Goal: Task Accomplishment & Management: Use online tool/utility

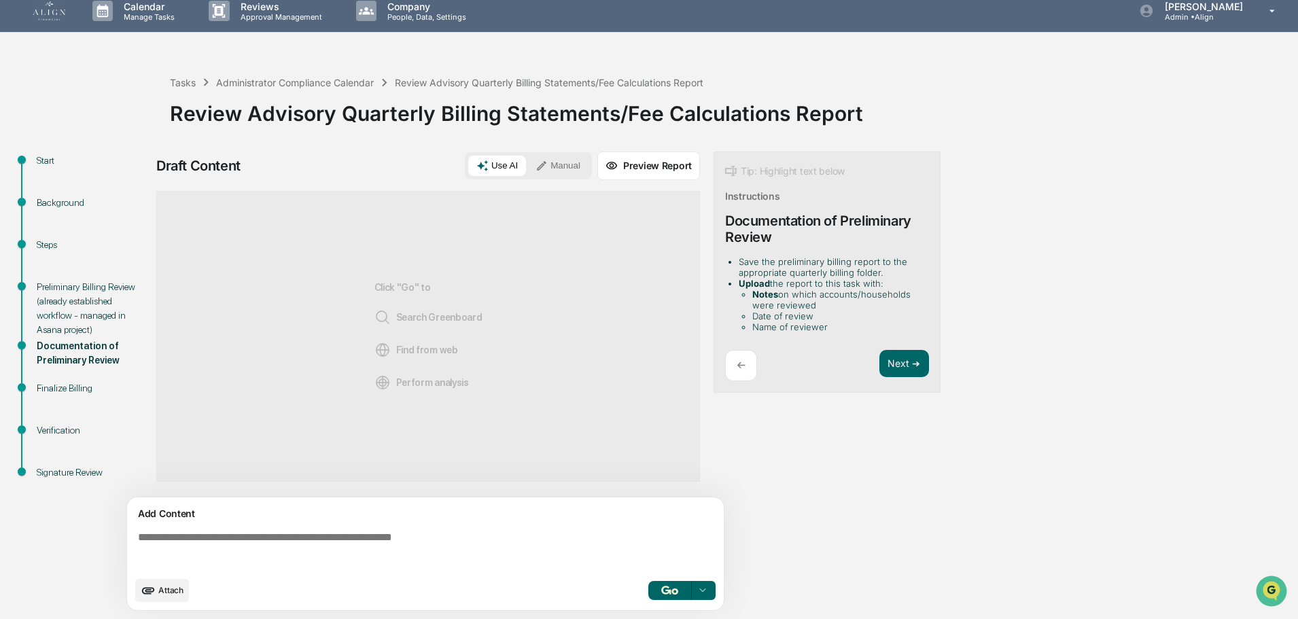
click at [147, 585] on icon "upload document" at bounding box center [148, 590] width 15 height 15
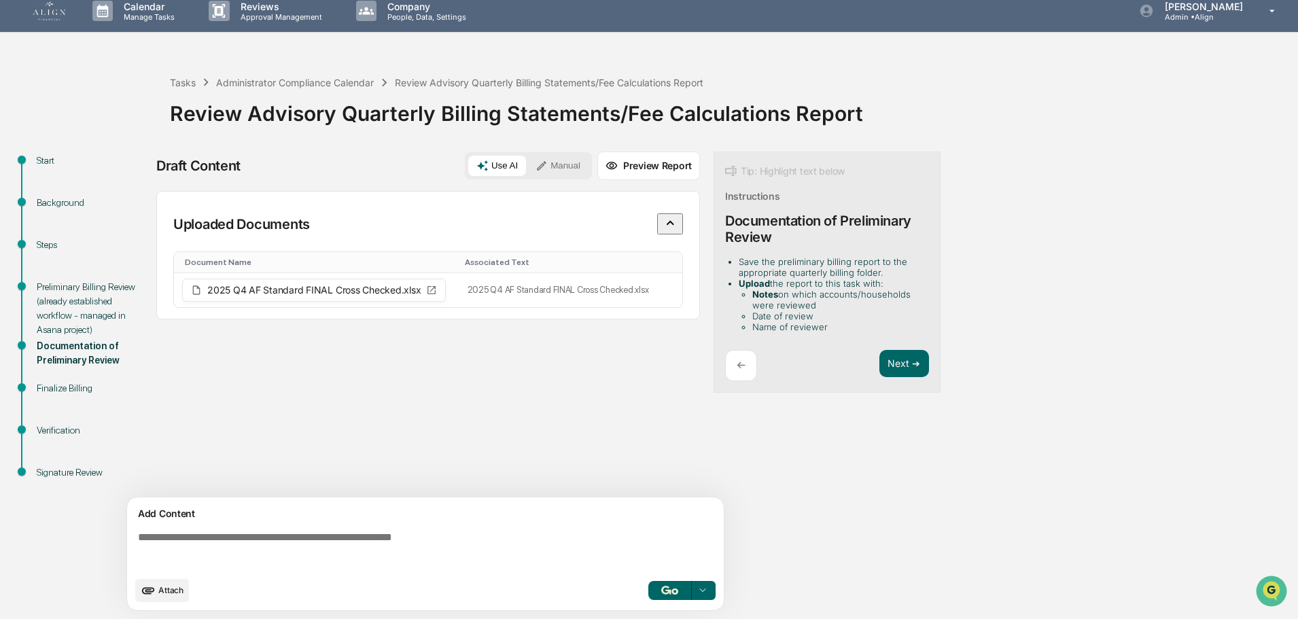
click at [147, 593] on icon "upload document" at bounding box center [148, 590] width 13 height 7
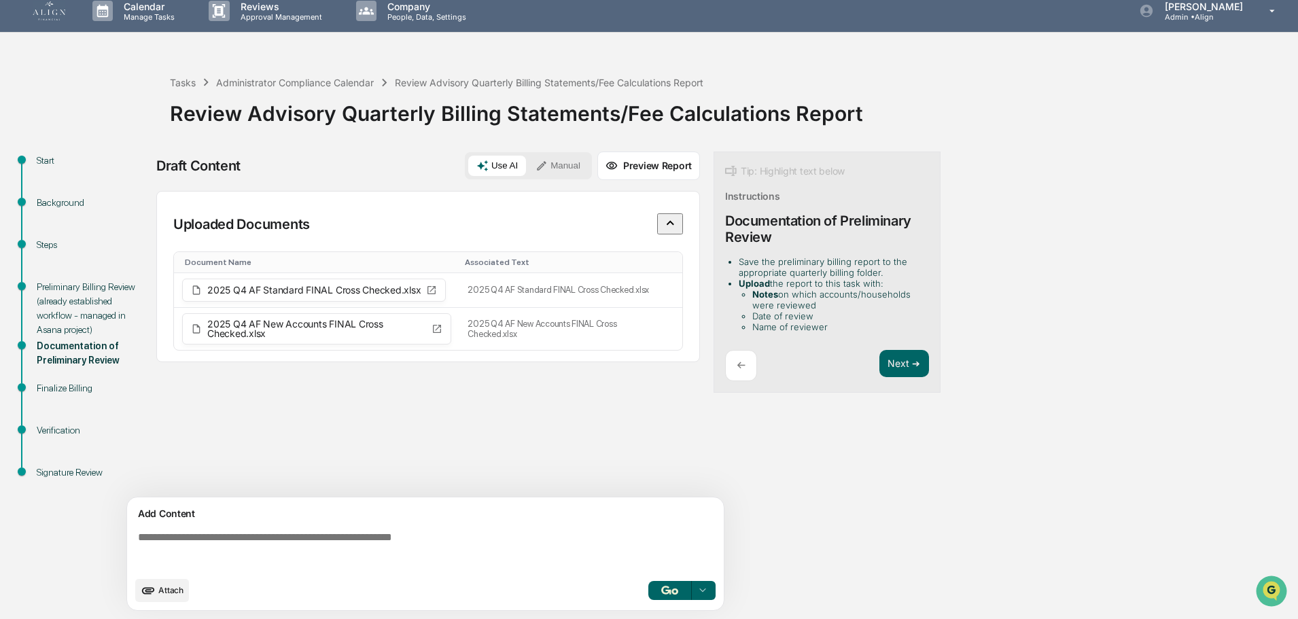
click at [272, 537] on textarea at bounding box center [427, 550] width 591 height 49
drag, startPoint x: 272, startPoint y: 537, endPoint x: 198, endPoint y: 545, distance: 73.8
click at [198, 545] on textarea at bounding box center [427, 550] width 591 height 49
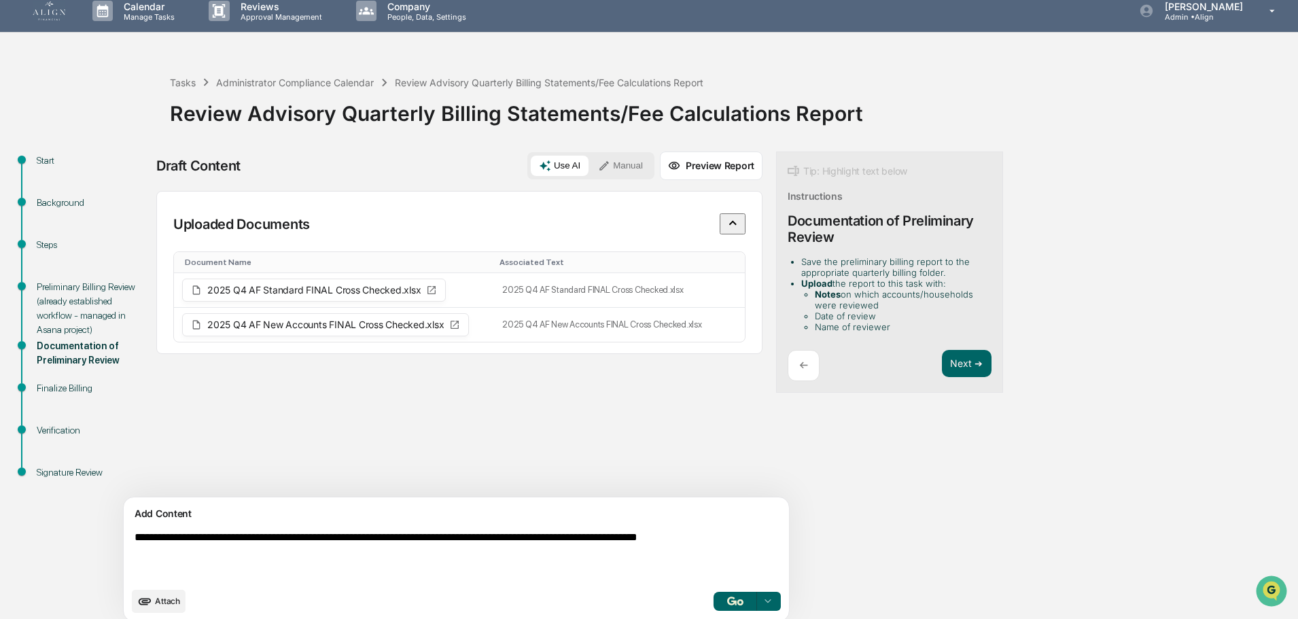
click at [251, 553] on textarea "**********" at bounding box center [424, 556] width 591 height 60
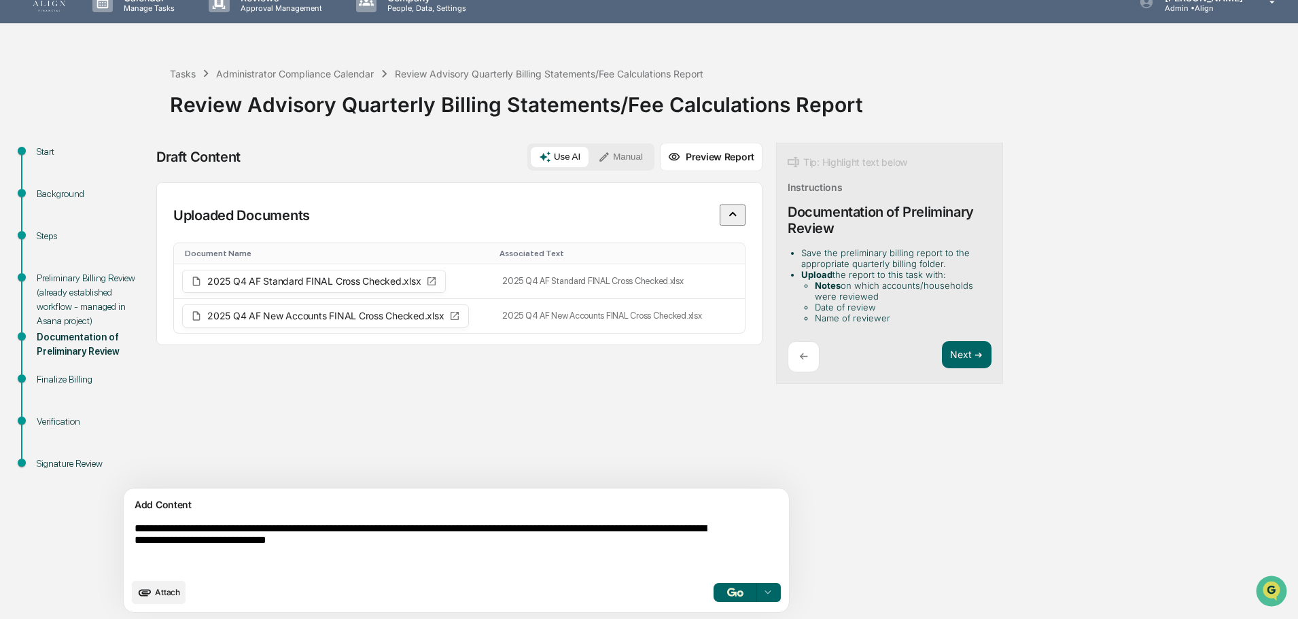
scroll to position [21, 0]
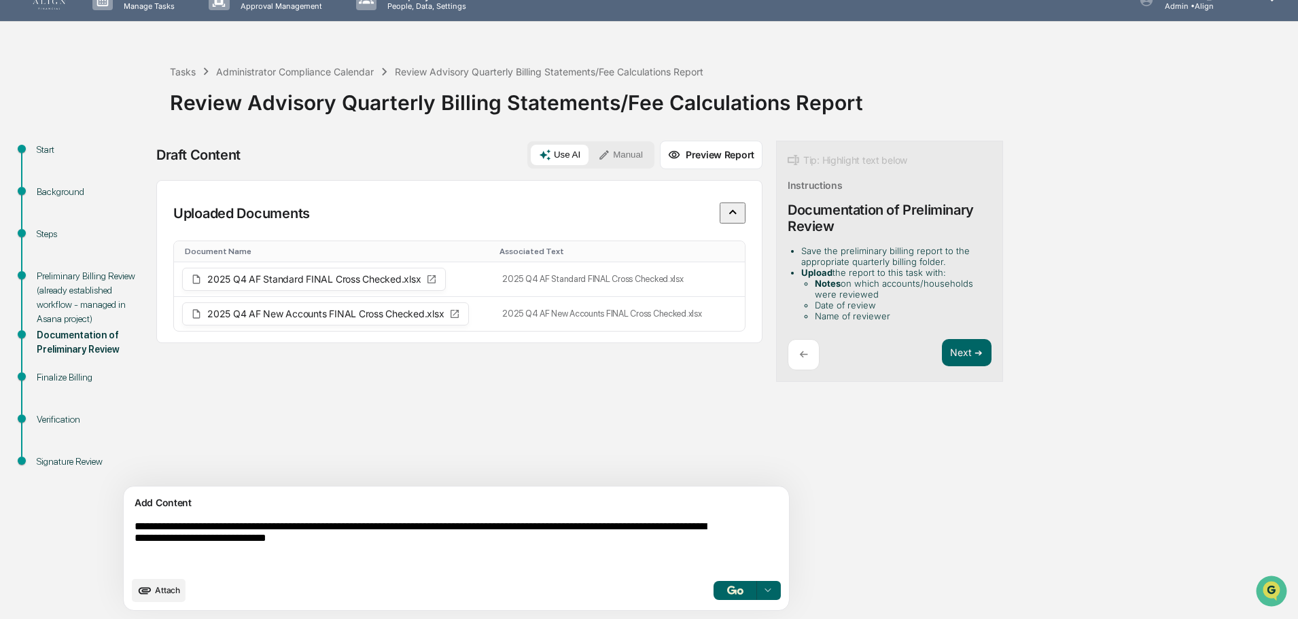
type textarea "**********"
click at [762, 593] on icon at bounding box center [767, 590] width 11 height 11
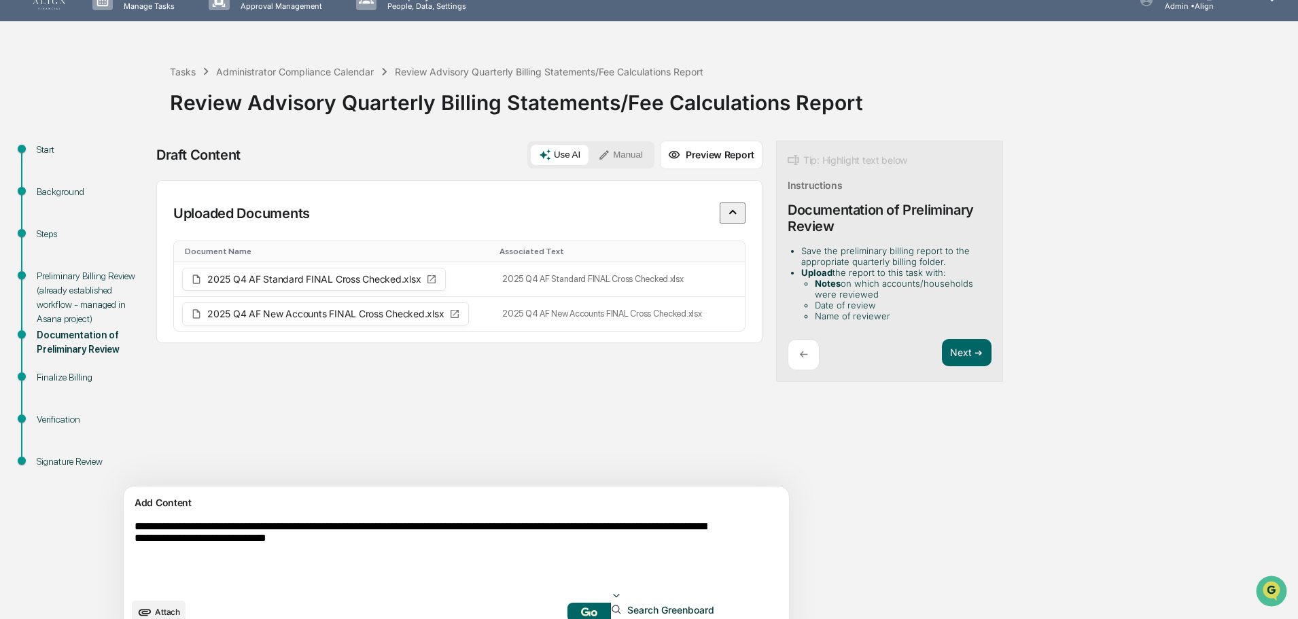
click at [622, 593] on icon at bounding box center [616, 595] width 11 height 11
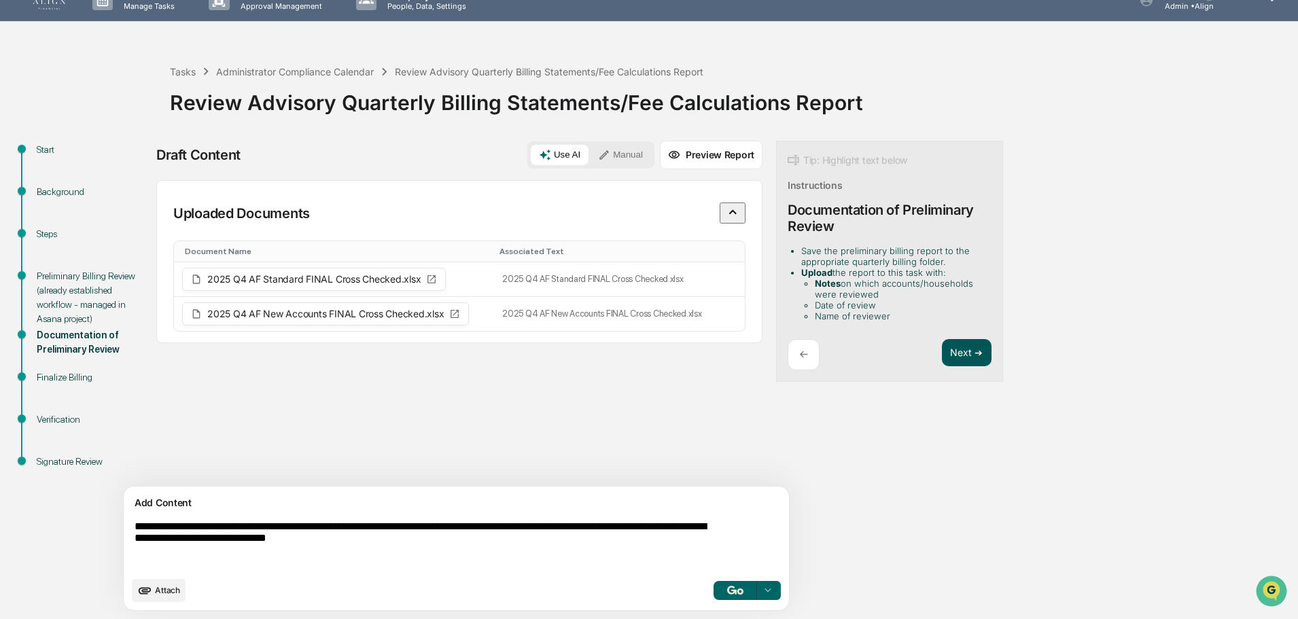
click at [942, 351] on button "Next ➔" at bounding box center [967, 353] width 50 height 28
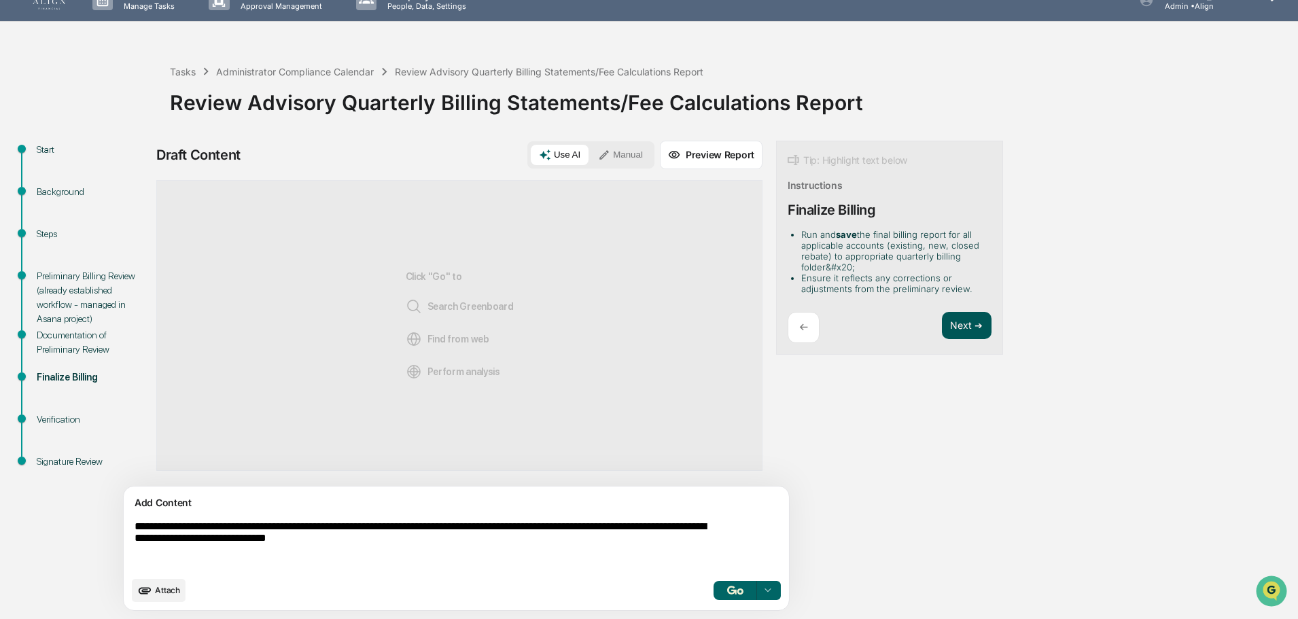
click at [942, 323] on button "Next ➔" at bounding box center [967, 326] width 50 height 28
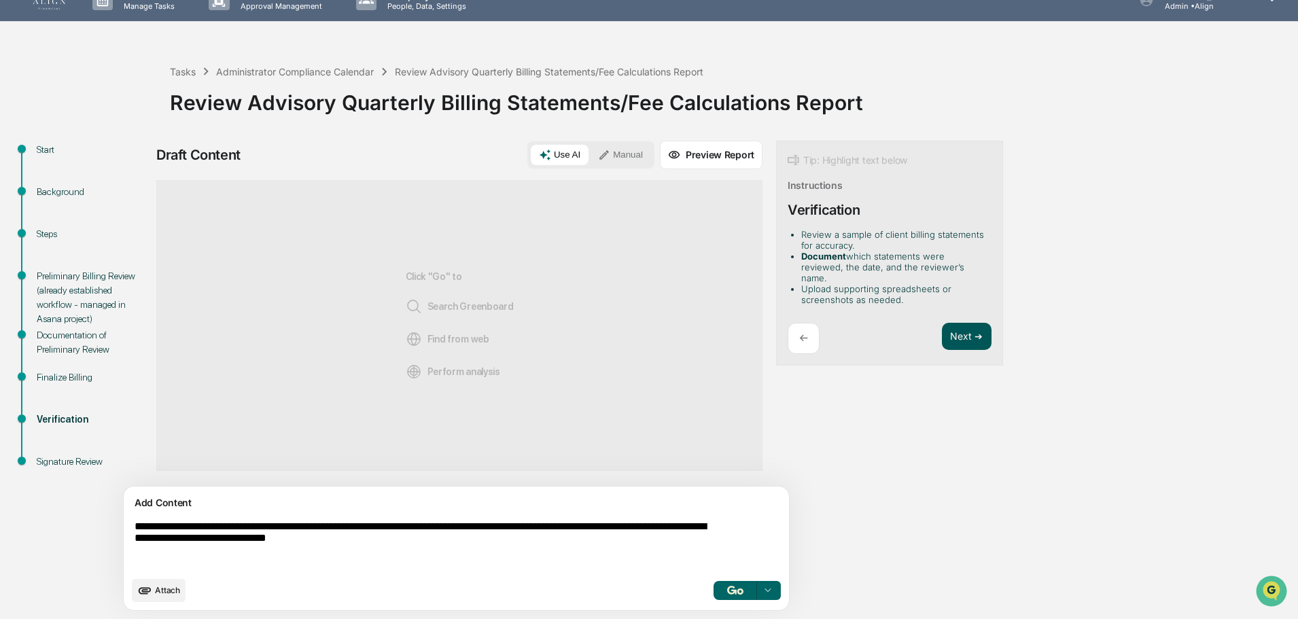
click at [942, 323] on button "Next ➔" at bounding box center [967, 337] width 50 height 28
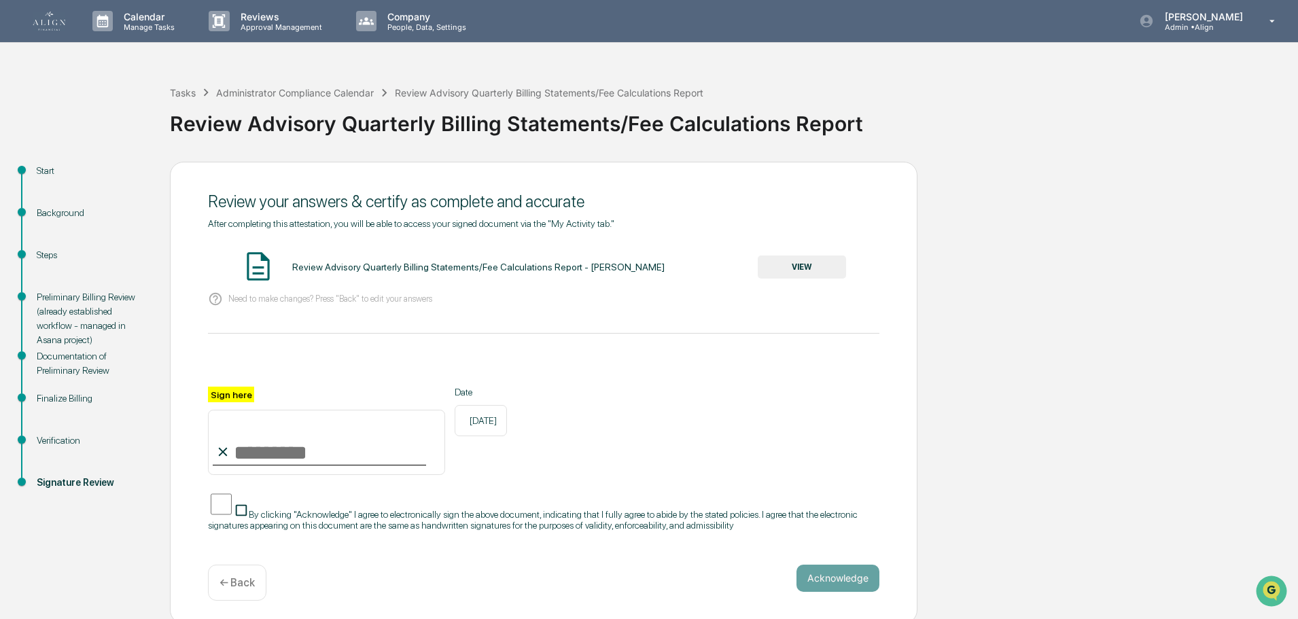
click at [243, 453] on input "Sign here" at bounding box center [326, 442] width 237 height 65
type input "**********"
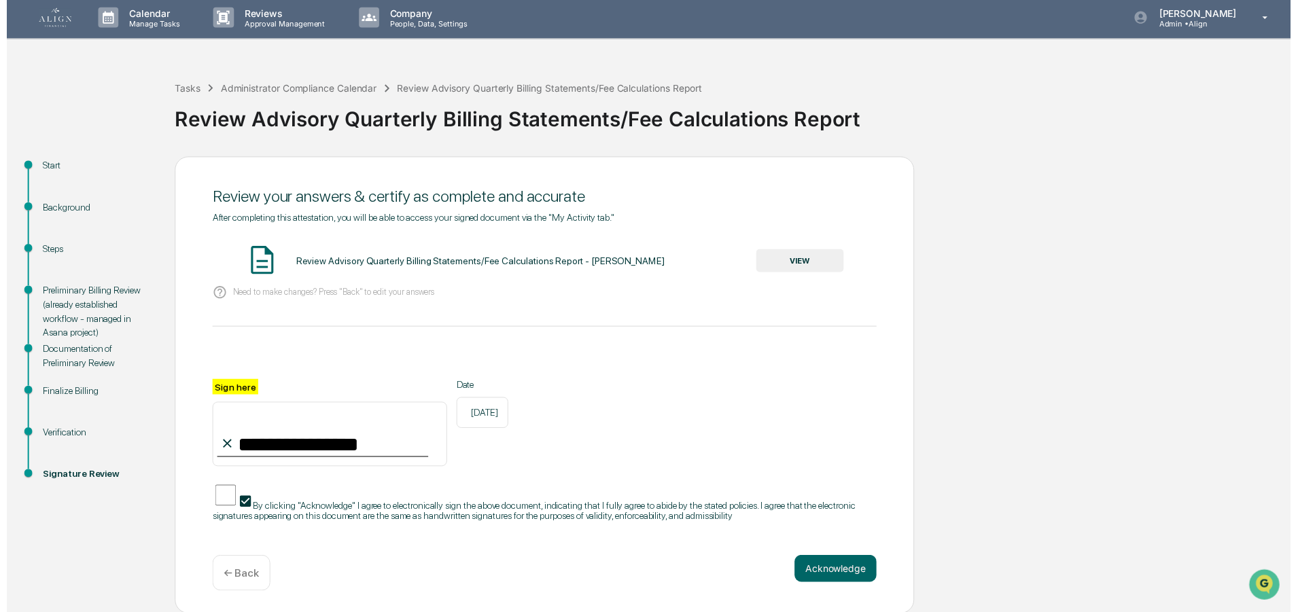
scroll to position [12, 0]
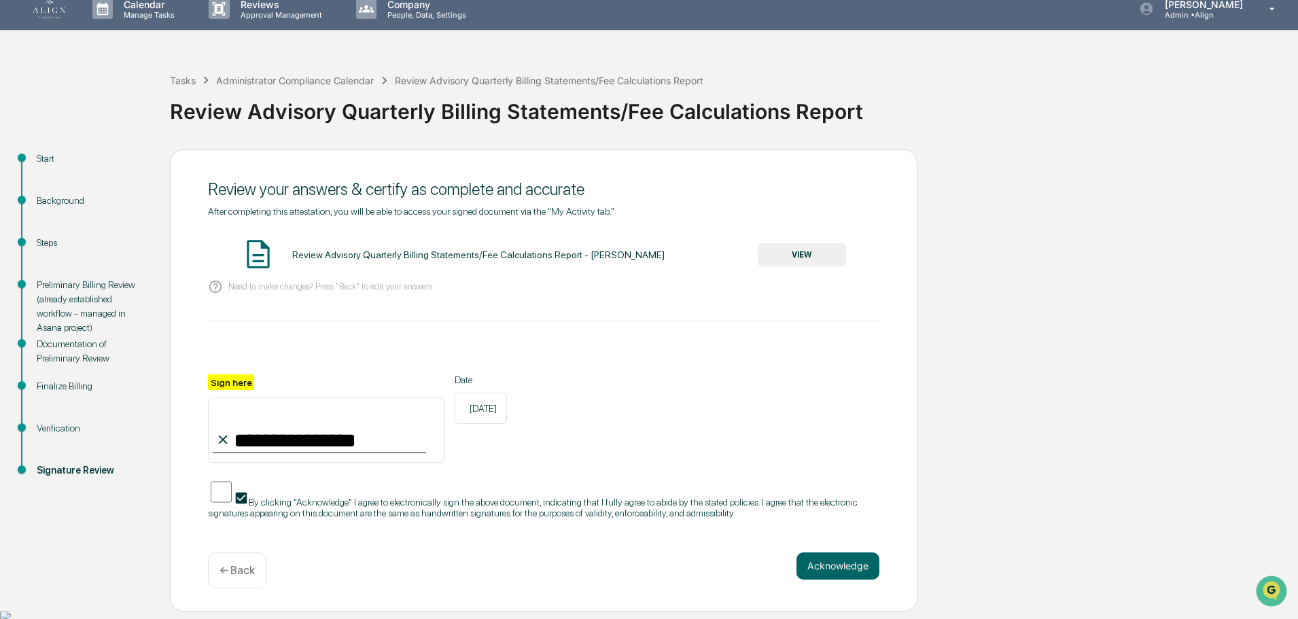
click at [248, 577] on p "← Back" at bounding box center [236, 570] width 35 height 13
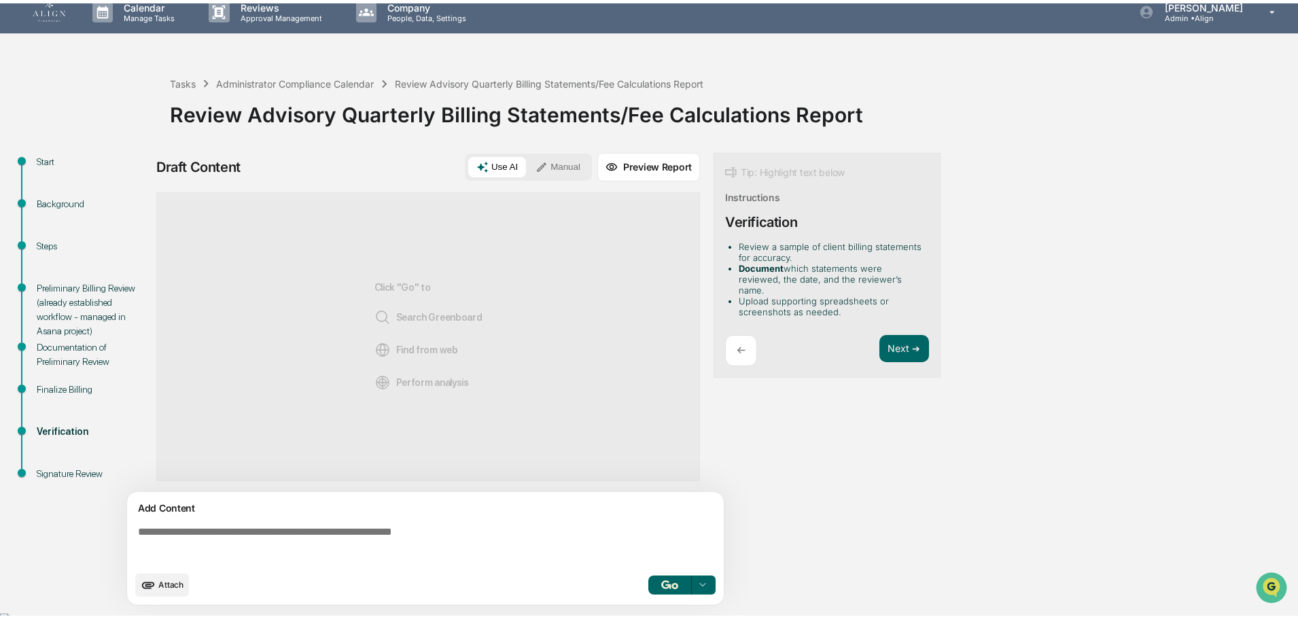
scroll to position [10, 0]
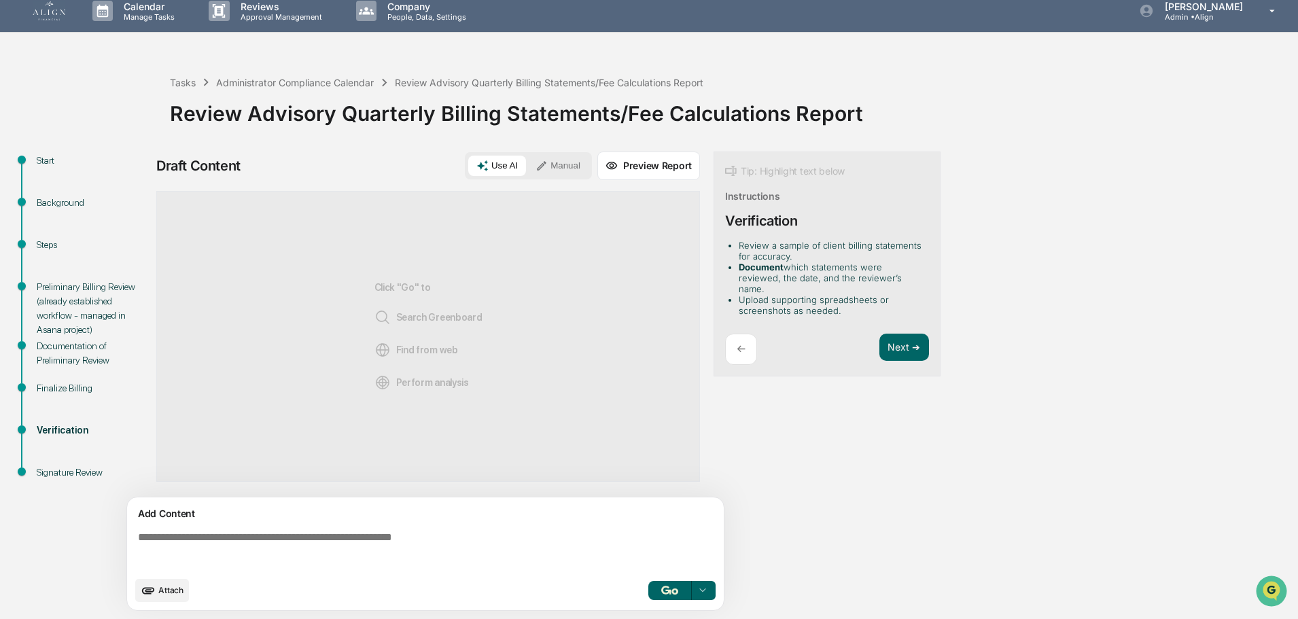
click at [738, 342] on p "←" at bounding box center [741, 348] width 9 height 13
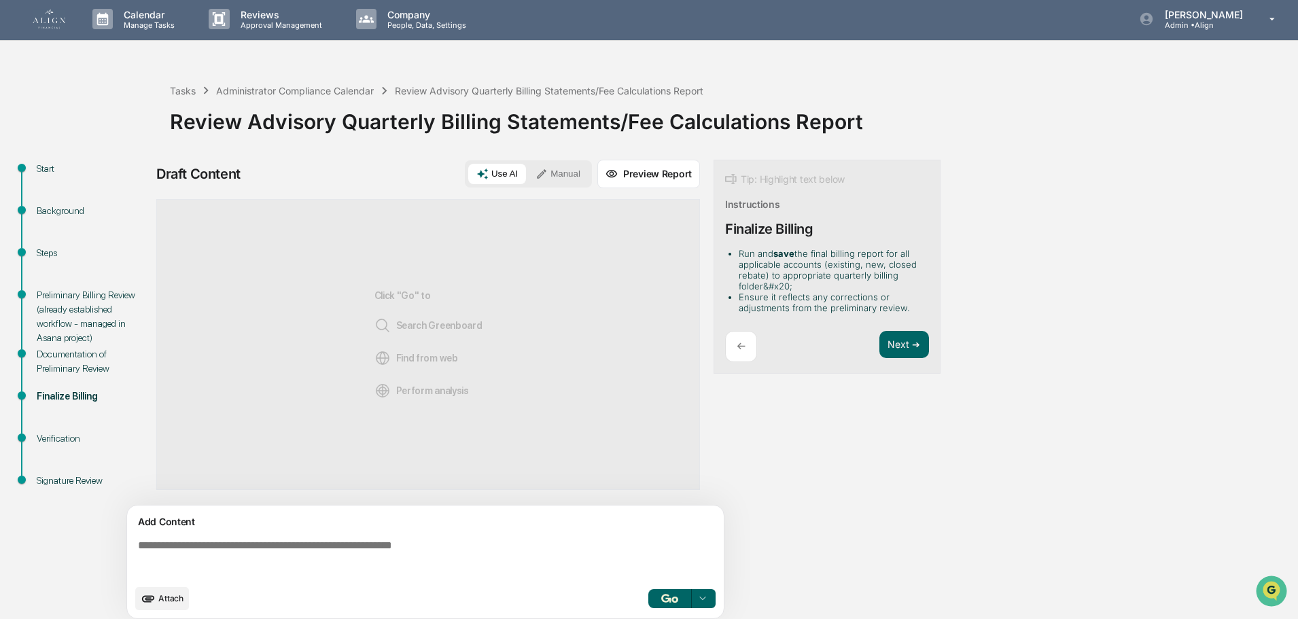
scroll to position [0, 0]
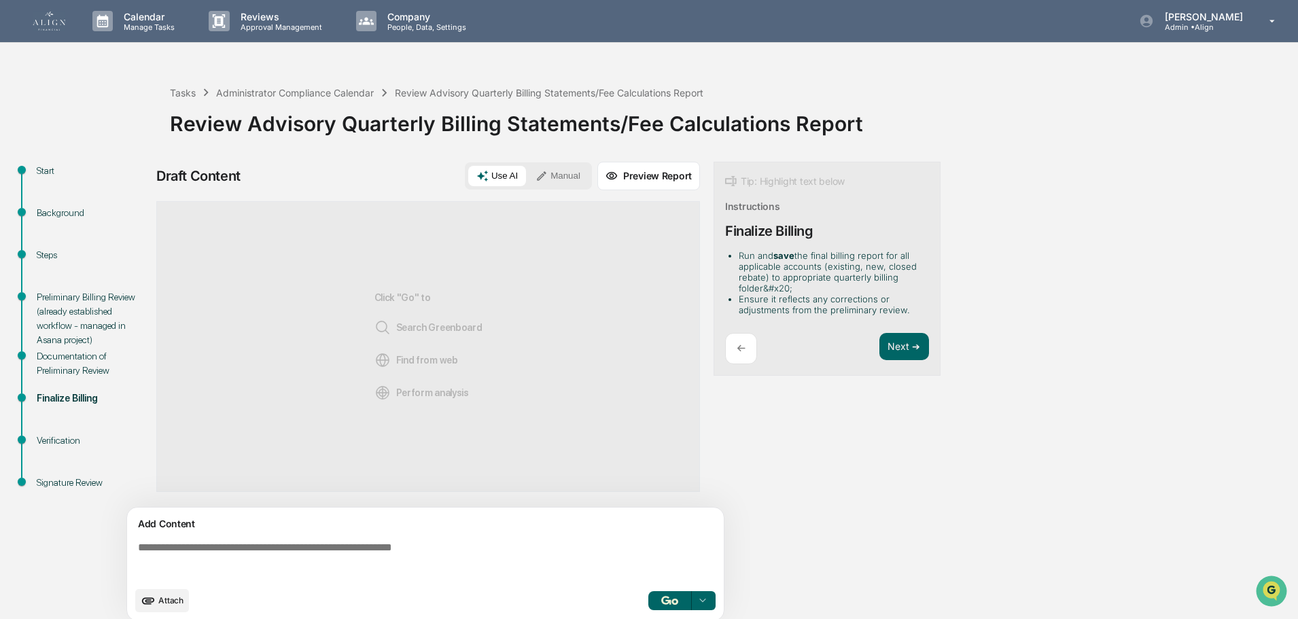
click at [57, 361] on div "Documentation of Preliminary Review" at bounding box center [92, 363] width 111 height 29
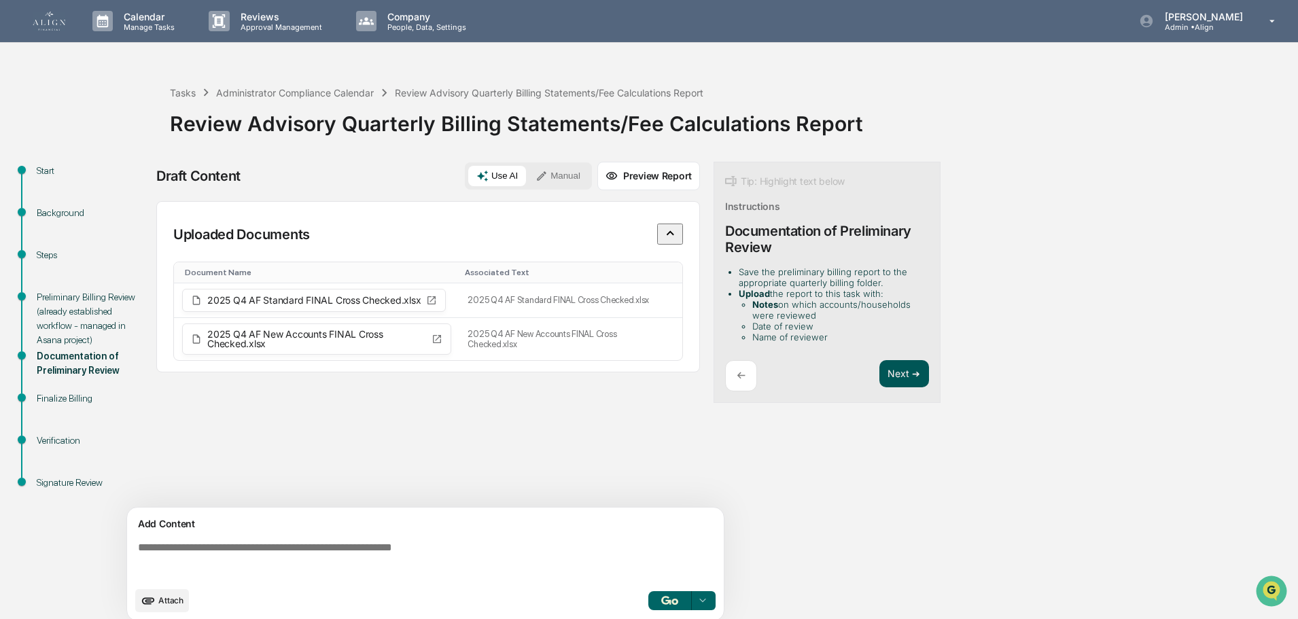
click at [899, 374] on button "Next ➔" at bounding box center [904, 374] width 50 height 28
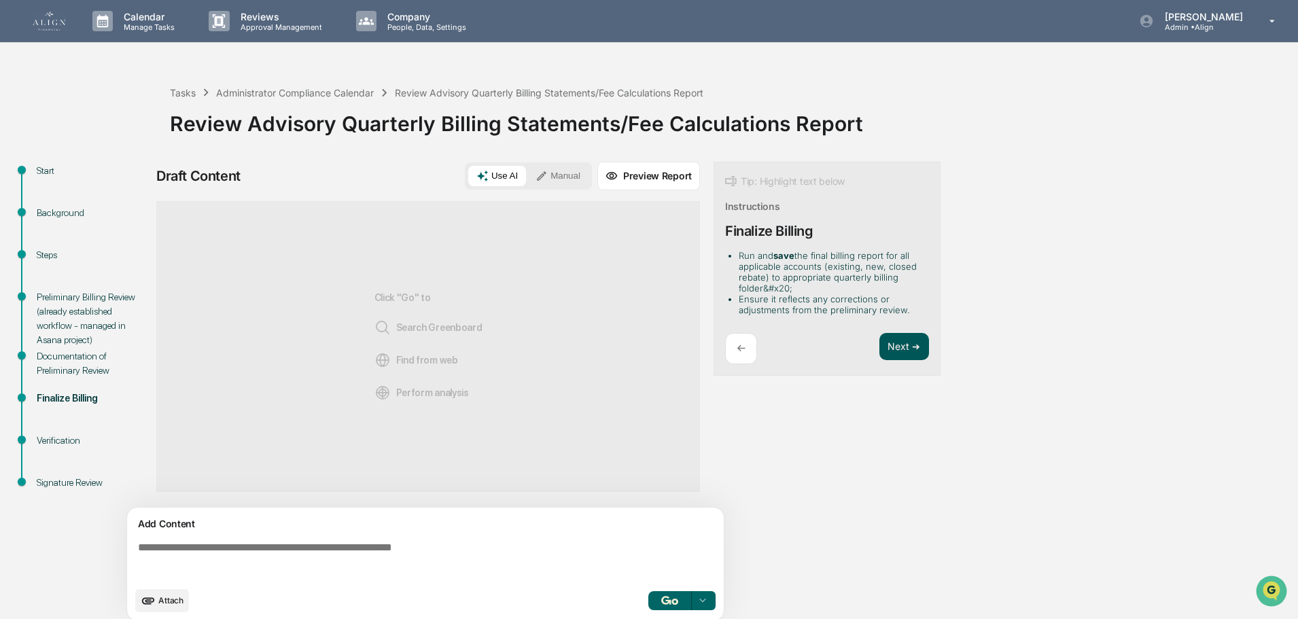
click at [904, 346] on button "Next ➔" at bounding box center [904, 347] width 50 height 28
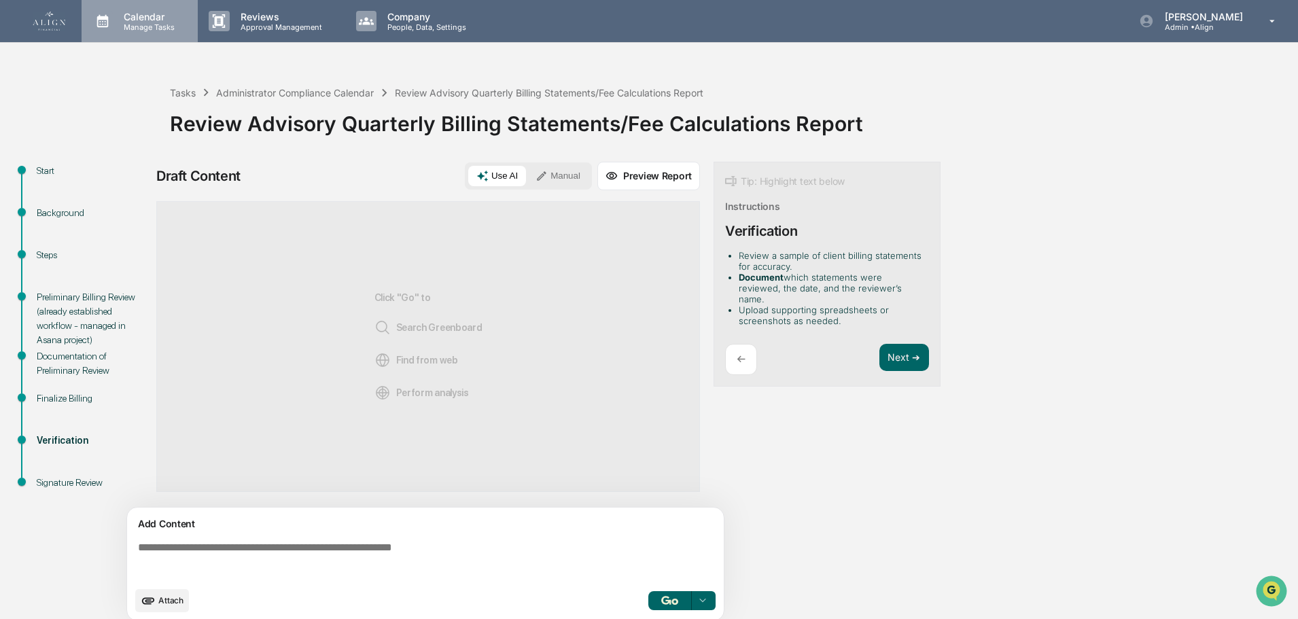
click at [137, 27] on p "Manage Tasks" at bounding box center [147, 27] width 69 height 10
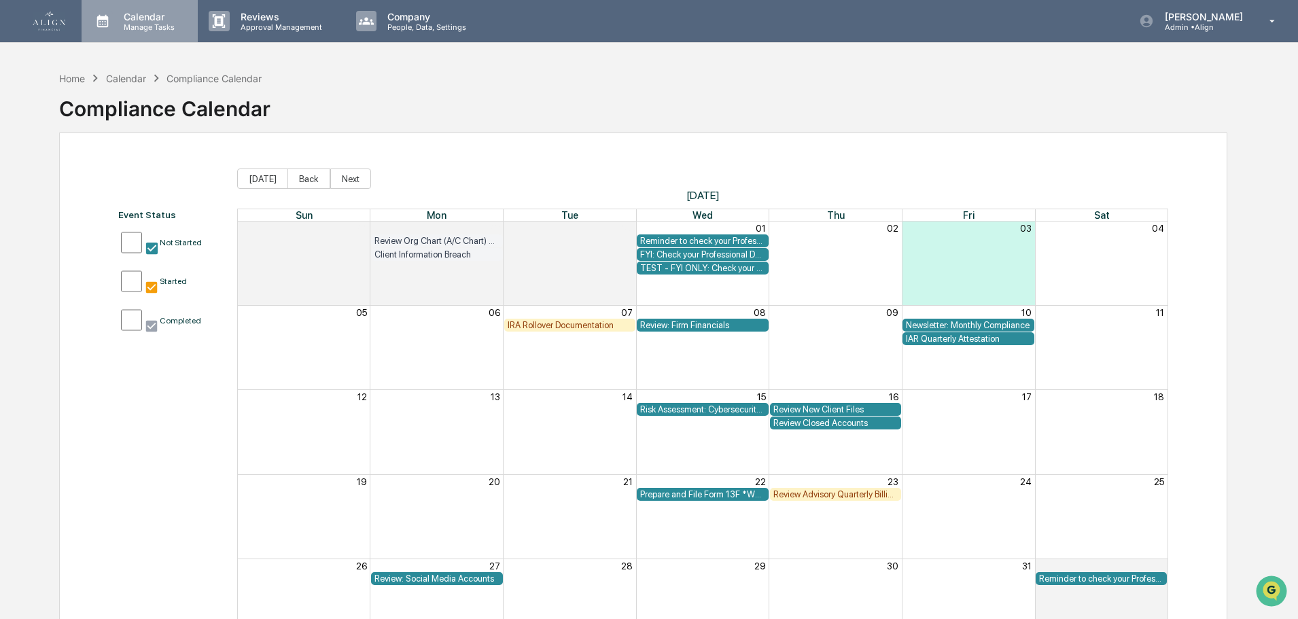
click at [141, 23] on p "Manage Tasks" at bounding box center [147, 27] width 69 height 10
click at [61, 82] on div "Home" at bounding box center [72, 79] width 26 height 12
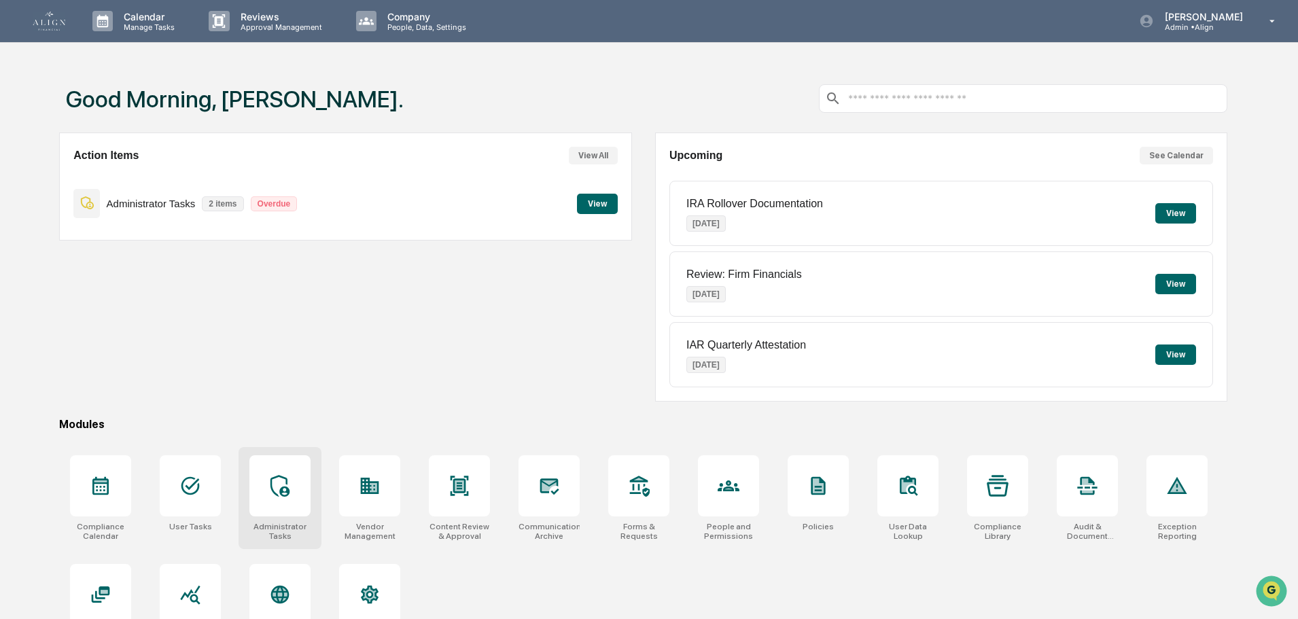
click at [289, 490] on icon at bounding box center [279, 486] width 19 height 22
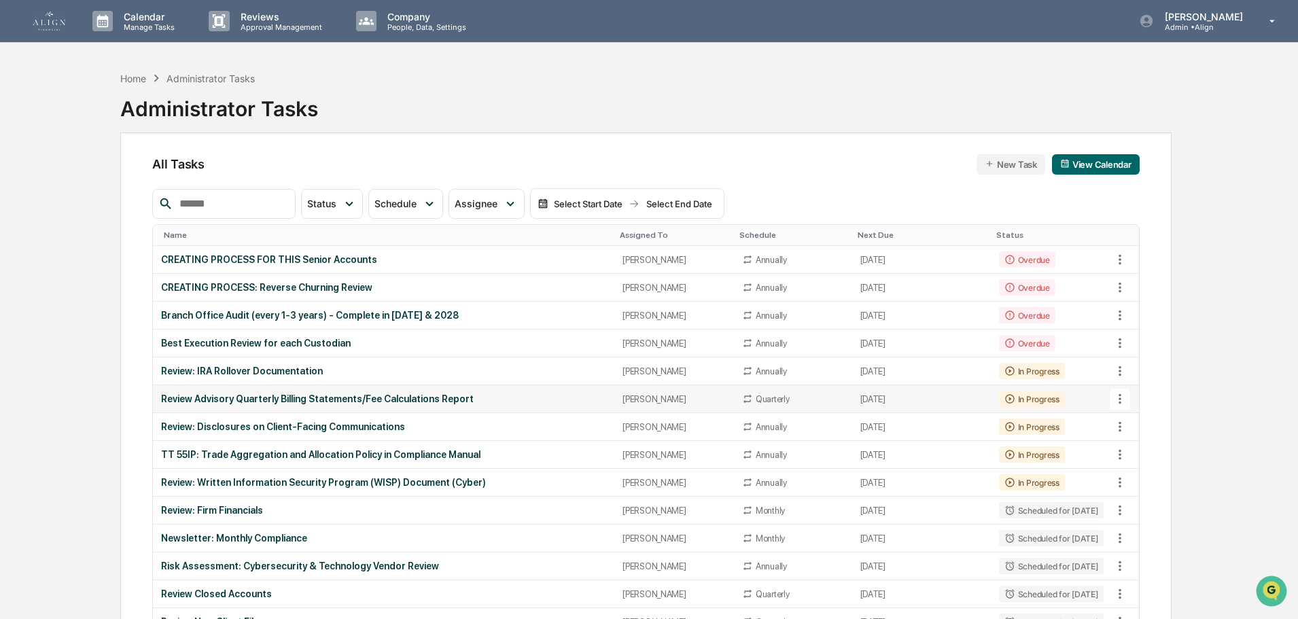
click at [412, 398] on div "Review Advisory Quarterly Billing Statements/Fee Calculations Report" at bounding box center [383, 398] width 445 height 11
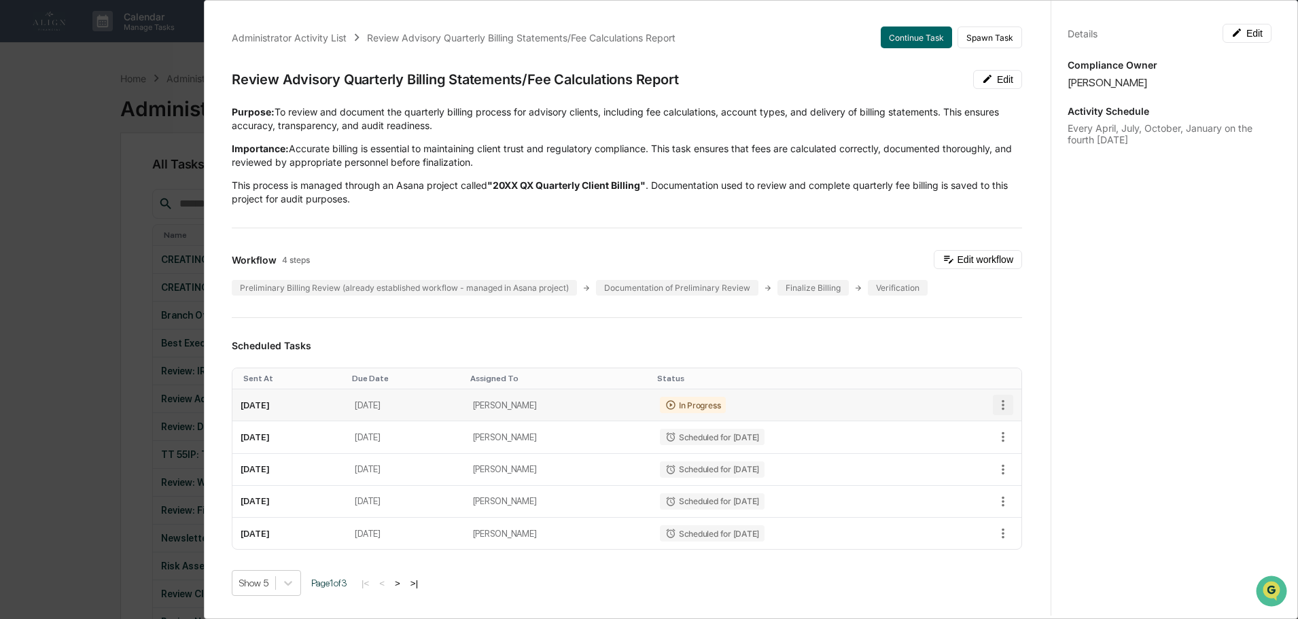
click at [995, 403] on icon "button" at bounding box center [1002, 404] width 15 height 15
click at [990, 403] on div at bounding box center [652, 309] width 1305 height 619
click at [897, 35] on button "Continue Task" at bounding box center [916, 37] width 71 height 22
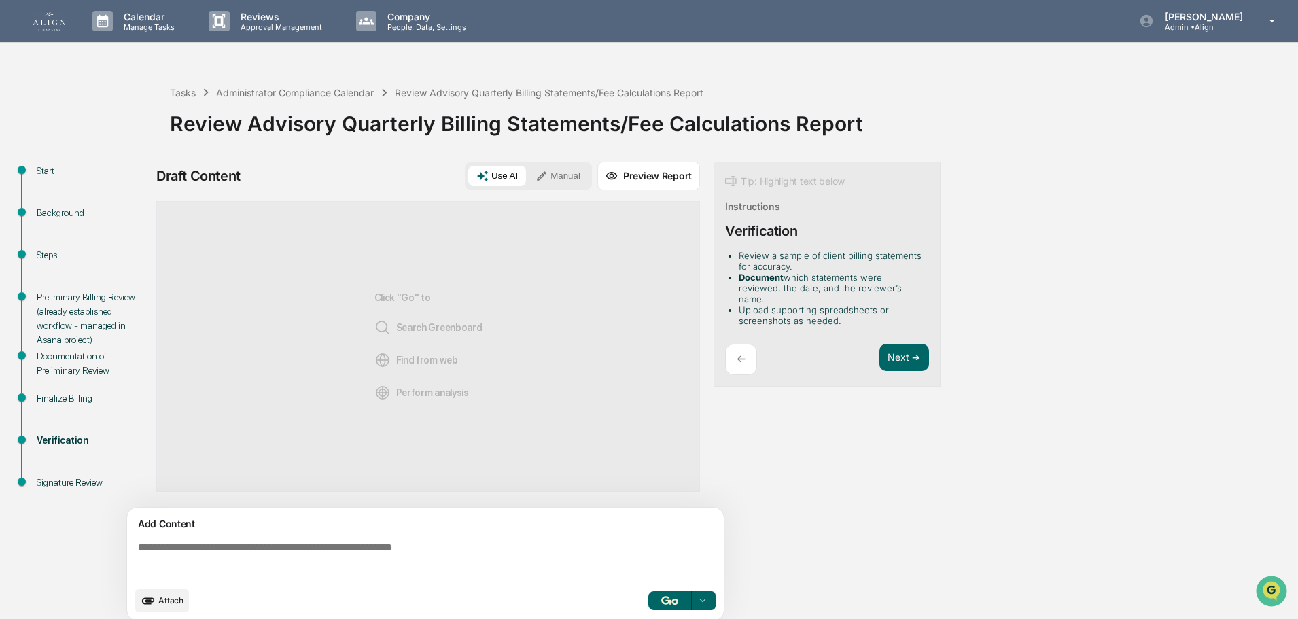
click at [93, 353] on div "Documentation of Preliminary Review" at bounding box center [92, 363] width 111 height 29
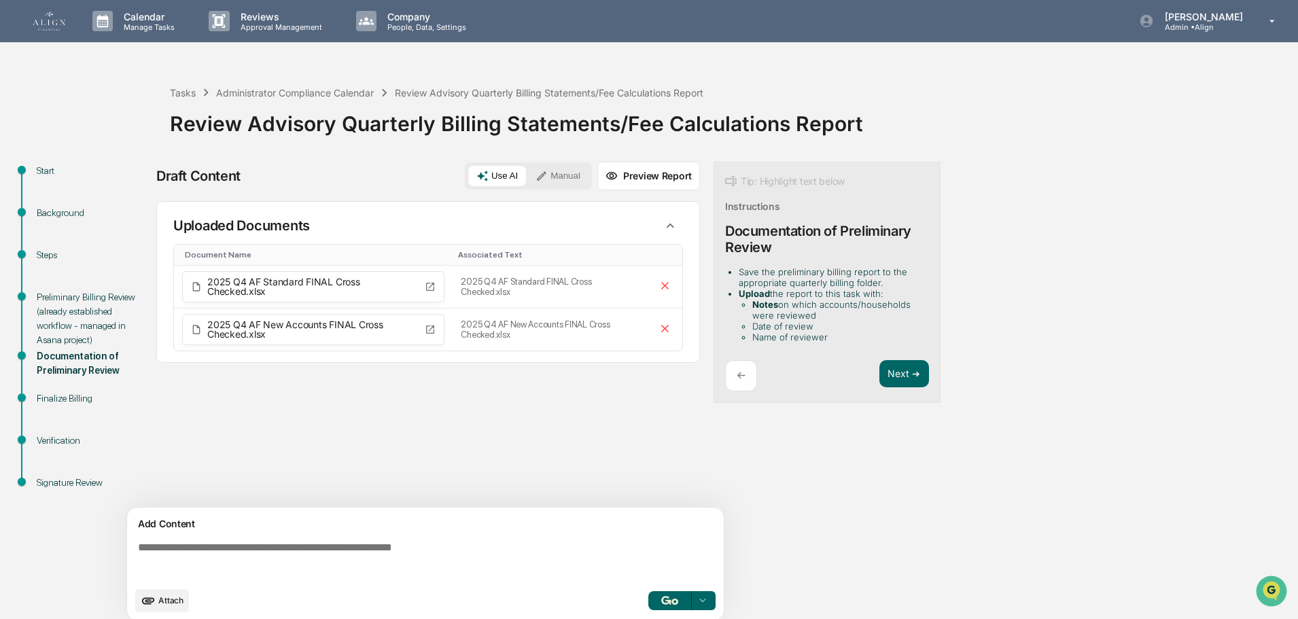
click at [83, 442] on div "Verification" at bounding box center [92, 441] width 111 height 14
click at [917, 374] on button "Next ➔" at bounding box center [904, 374] width 50 height 28
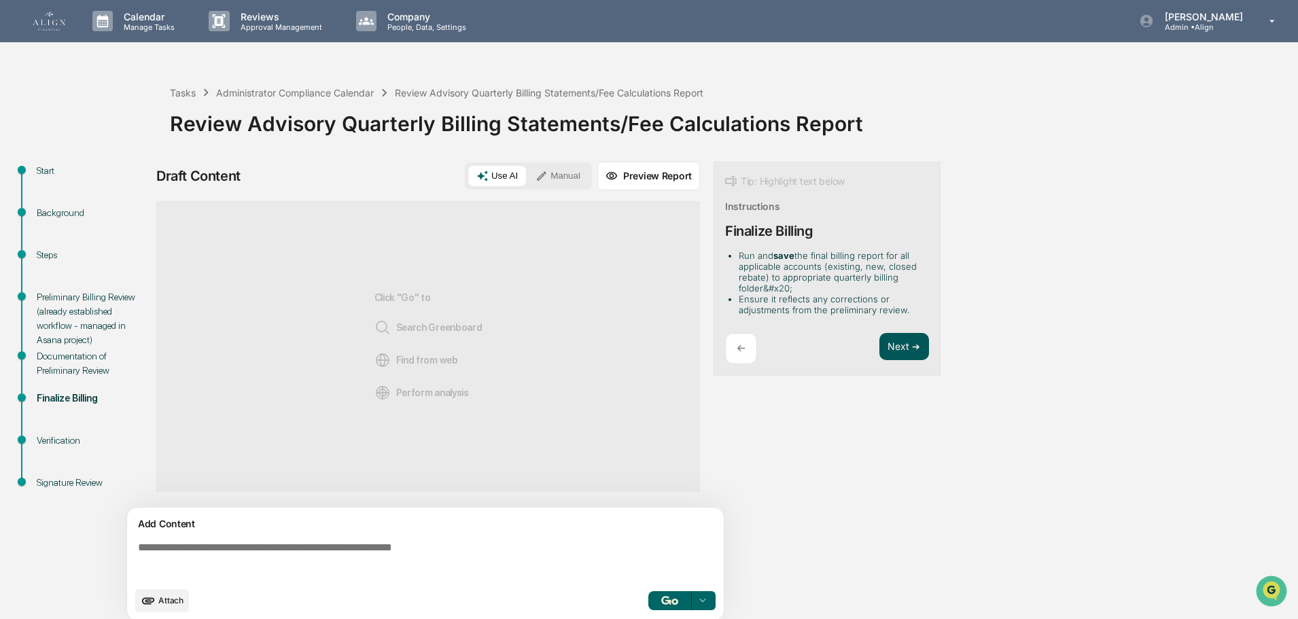
click at [912, 353] on button "Next ➔" at bounding box center [904, 347] width 50 height 28
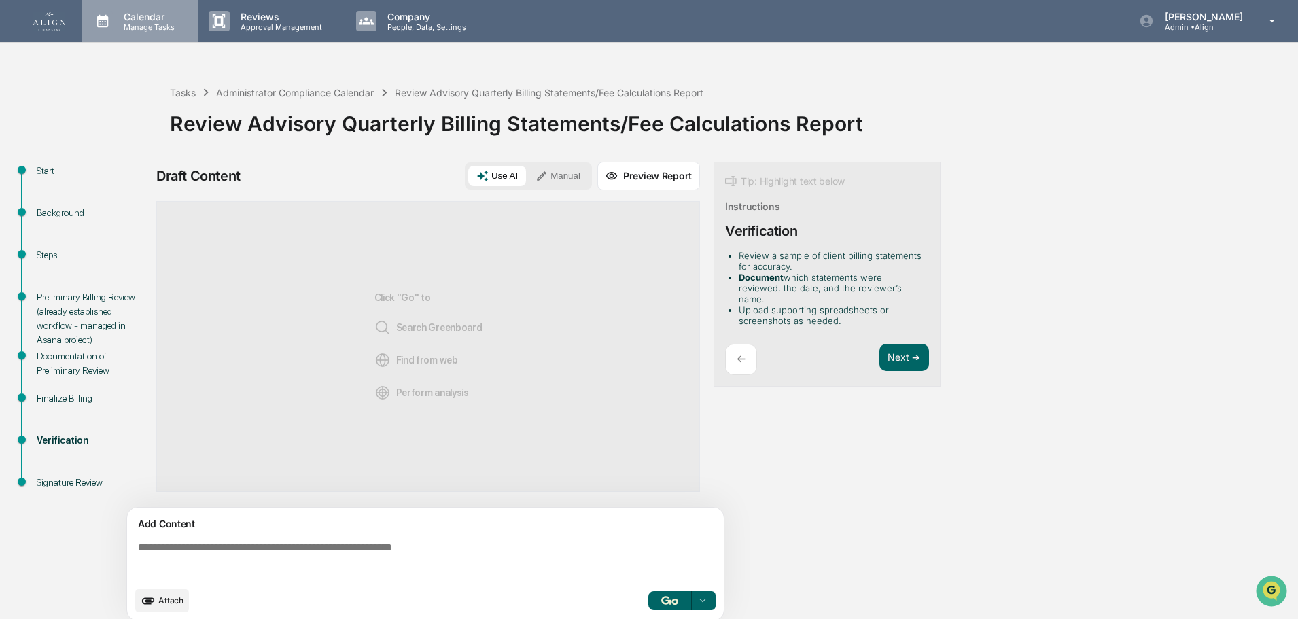
click at [133, 22] on p "Manage Tasks" at bounding box center [147, 27] width 69 height 10
